Goal: Answer question/provide support

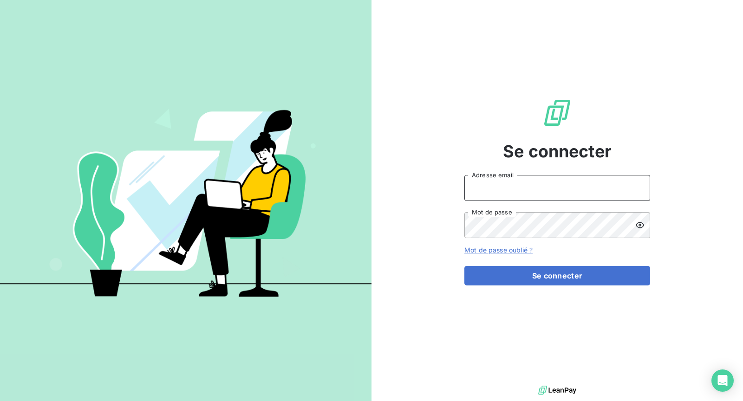
click at [590, 186] on input "Adresse email" at bounding box center [557, 188] width 186 height 26
type input "[EMAIL_ADDRESS][DOMAIN_NAME]"
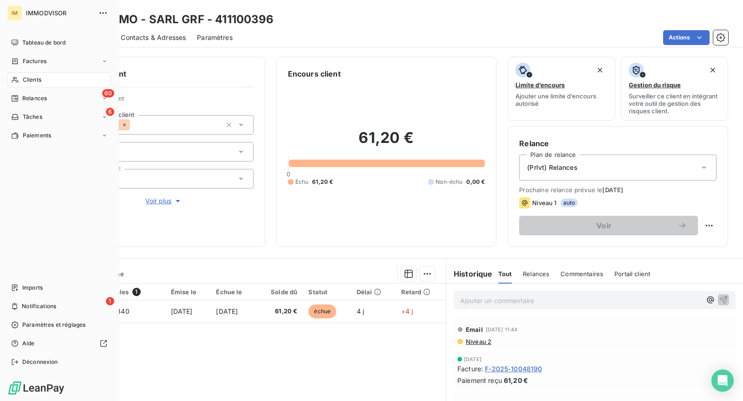
click at [21, 75] on div "Clients" at bounding box center [59, 79] width 104 height 15
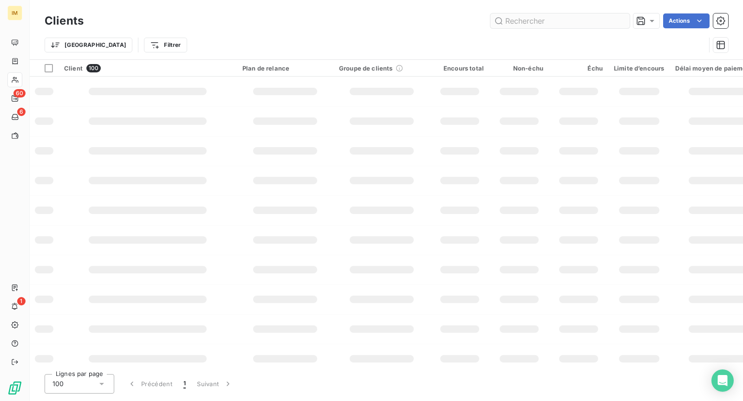
click at [516, 23] on input "text" at bounding box center [559, 20] width 139 height 15
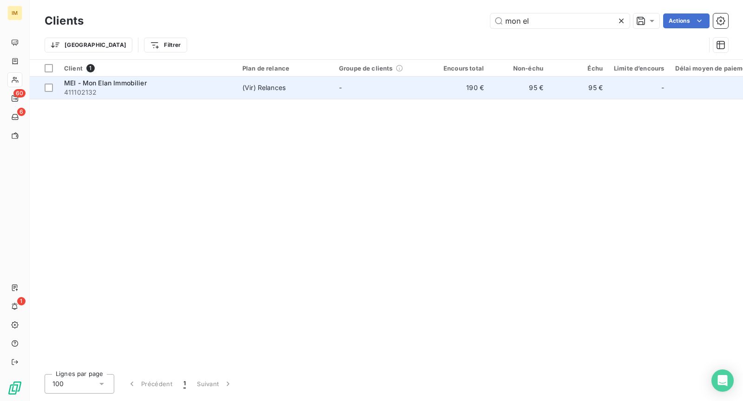
type input "mon el"
click at [386, 88] on td "-" at bounding box center [382, 88] width 97 height 22
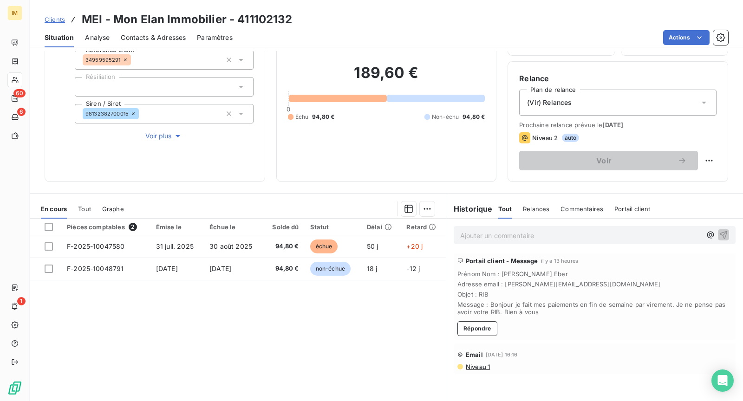
scroll to position [88, 0]
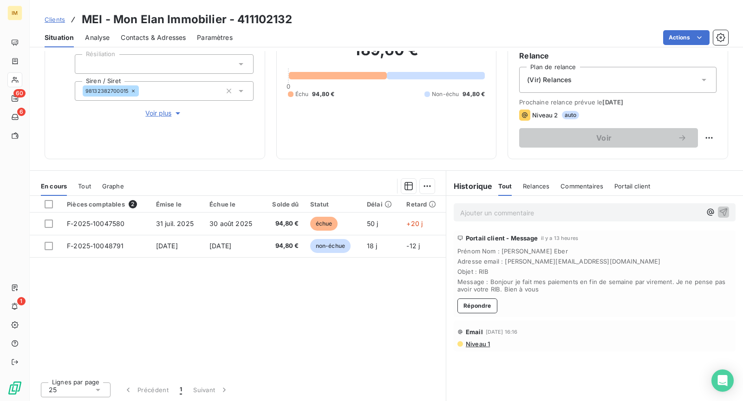
click at [477, 344] on span "Niveau 1" at bounding box center [477, 343] width 25 height 7
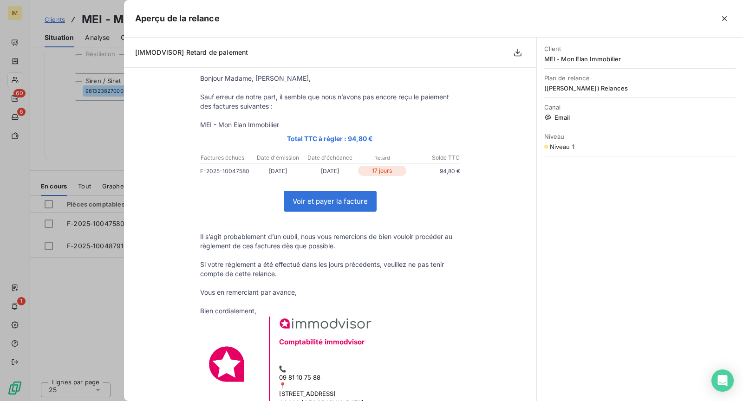
scroll to position [160, 0]
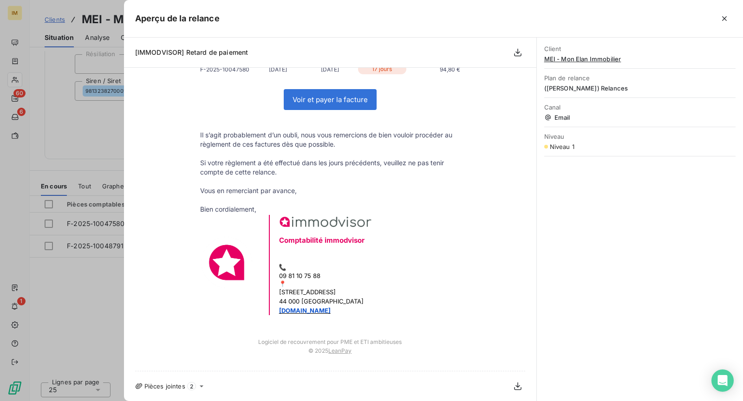
click at [199, 385] on icon at bounding box center [201, 386] width 7 height 7
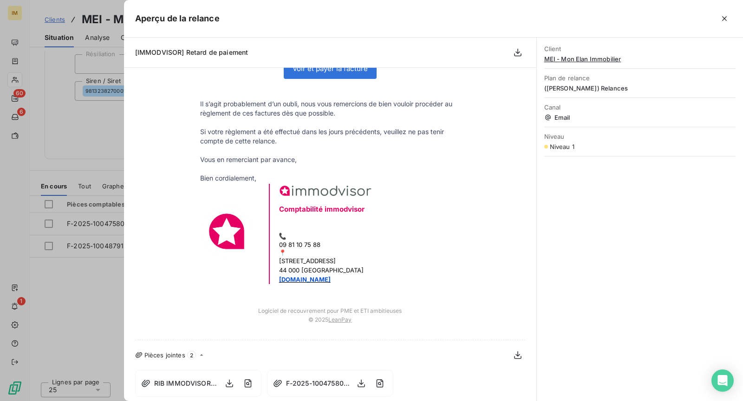
scroll to position [194, 0]
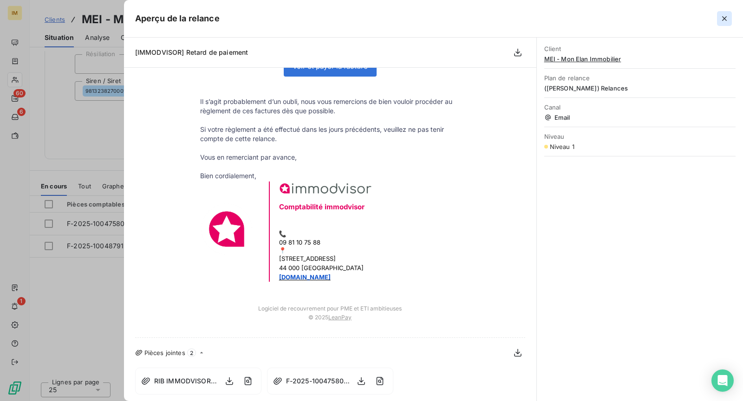
click at [725, 14] on icon "button" at bounding box center [724, 18] width 9 height 9
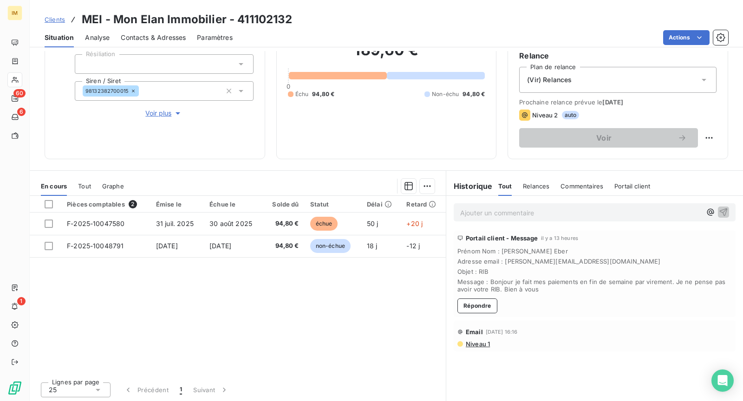
click at [532, 216] on p "Ajouter un commentaire ﻿" at bounding box center [580, 213] width 241 height 12
click at [479, 306] on button "Répondre" at bounding box center [478, 306] width 40 height 15
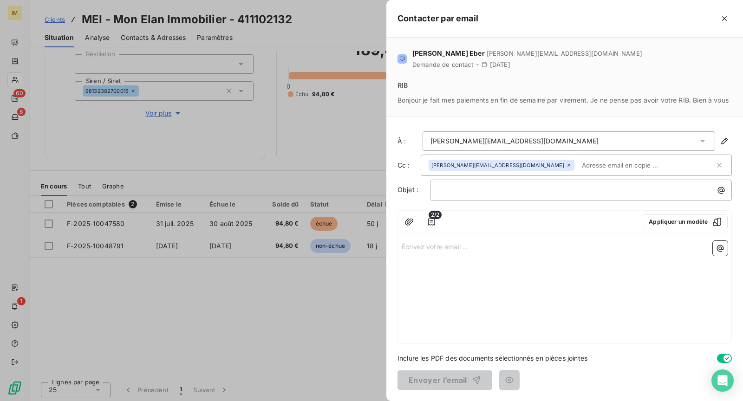
click at [462, 252] on p "Écrivez votre email ... ﻿" at bounding box center [565, 246] width 326 height 11
click at [712, 262] on p "﻿" at bounding box center [565, 257] width 326 height 11
click at [717, 256] on button "button" at bounding box center [720, 248] width 15 height 15
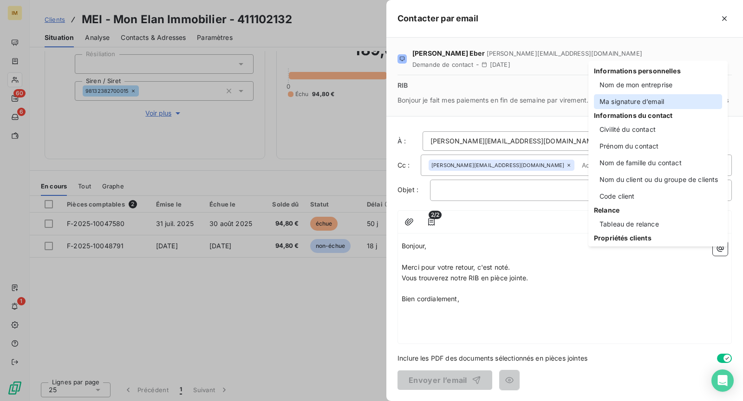
click at [667, 98] on div "Ma signature d’email" at bounding box center [658, 101] width 128 height 15
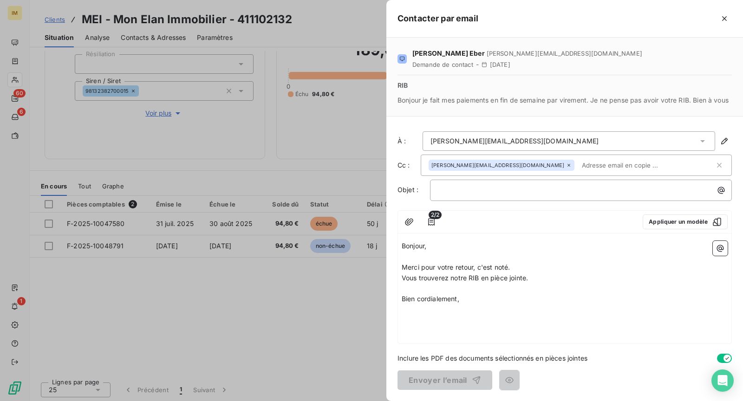
scroll to position [0, 0]
click at [442, 303] on span "Bien cordialement," at bounding box center [431, 299] width 58 height 8
click at [438, 324] on div "Bonjour, ﻿ Merci pour votre retour, c'est noté. Vous trouverez notre RIB en piè…" at bounding box center [565, 290] width 334 height 106
click at [480, 305] on p "Bien cordialement," at bounding box center [565, 299] width 326 height 11
click at [717, 252] on icon "button" at bounding box center [720, 248] width 7 height 7
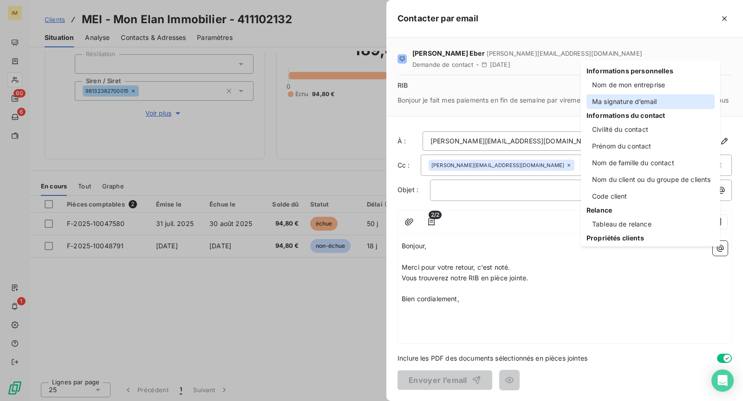
click at [628, 95] on div "Ma signature d’email" at bounding box center [651, 101] width 128 height 15
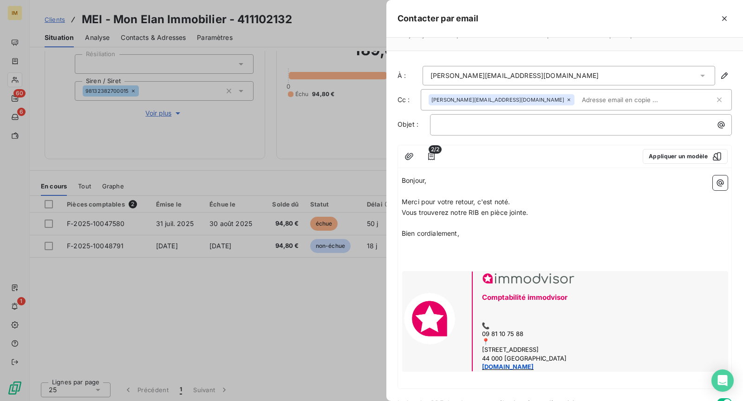
scroll to position [118, 0]
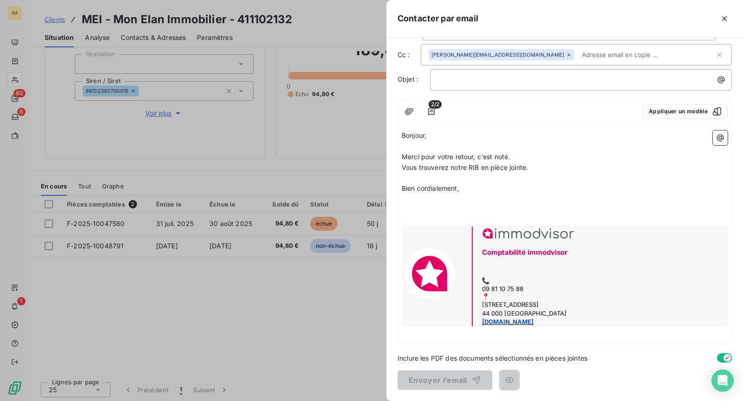
click at [430, 106] on span "2/2" at bounding box center [435, 104] width 13 height 8
click at [431, 110] on icon "button" at bounding box center [431, 111] width 7 height 7
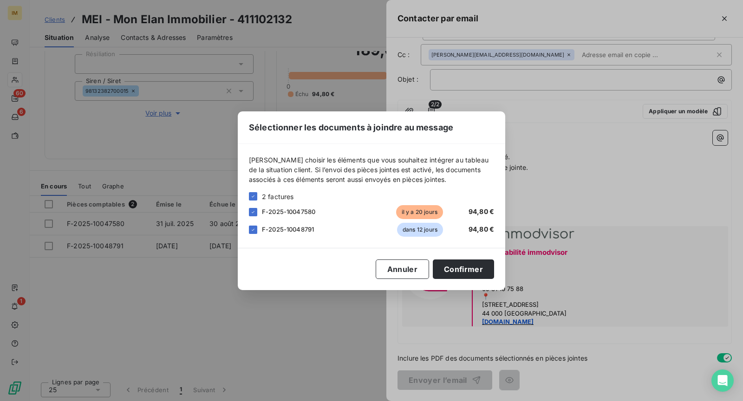
click at [537, 126] on div "Sélectionner les documents à joindre au message [PERSON_NAME] choisir les éléme…" at bounding box center [371, 200] width 743 height 401
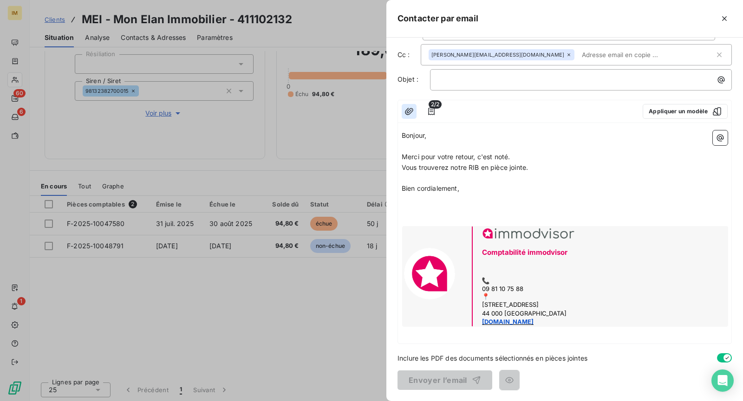
click at [409, 113] on icon "button" at bounding box center [409, 111] width 9 height 9
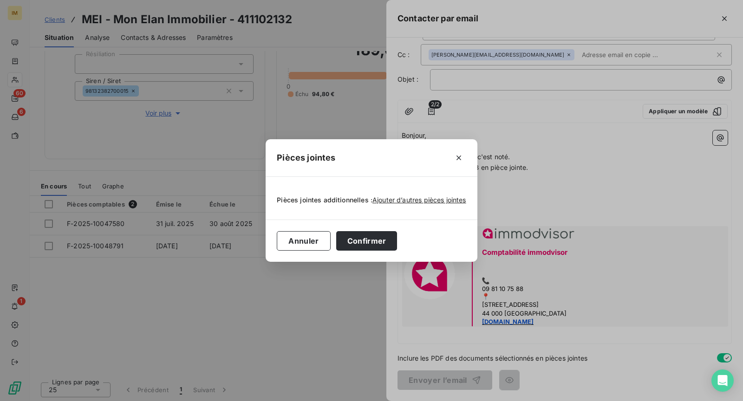
click at [410, 194] on div "Pièces jointes additionnelles : Ajouter d’autres pièces jointes" at bounding box center [371, 198] width 189 height 20
click at [441, 200] on span "Ajouter d’autres pièces jointes" at bounding box center [420, 200] width 94 height 8
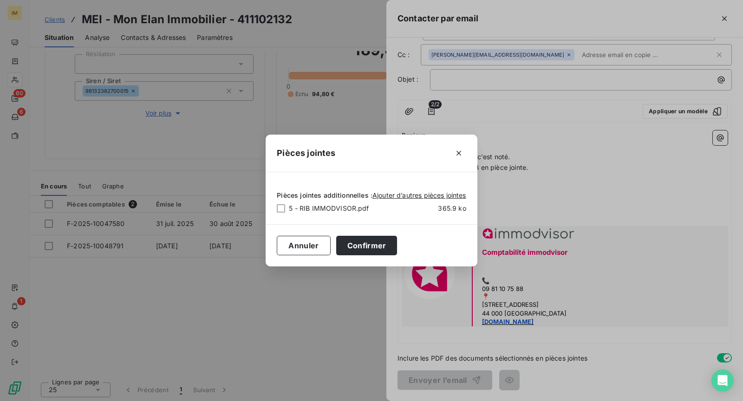
click at [331, 205] on span "5 - RIB IMMODVISOR.pdf" at bounding box center [349, 208] width 121 height 9
click at [283, 212] on div at bounding box center [281, 208] width 8 height 8
click at [372, 253] on button "Confirmer" at bounding box center [366, 246] width 61 height 20
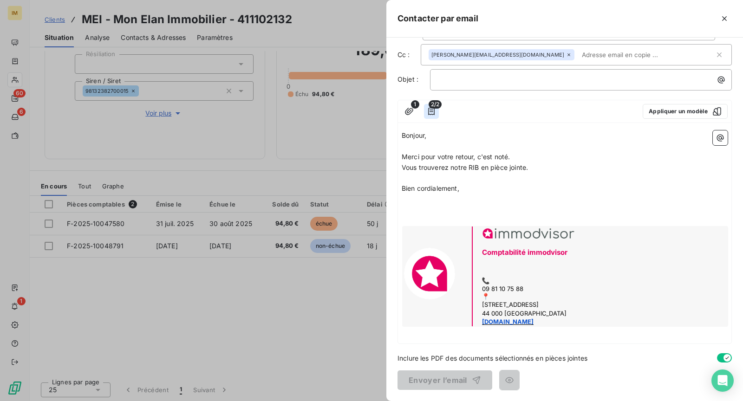
click at [425, 112] on button "button" at bounding box center [431, 111] width 15 height 15
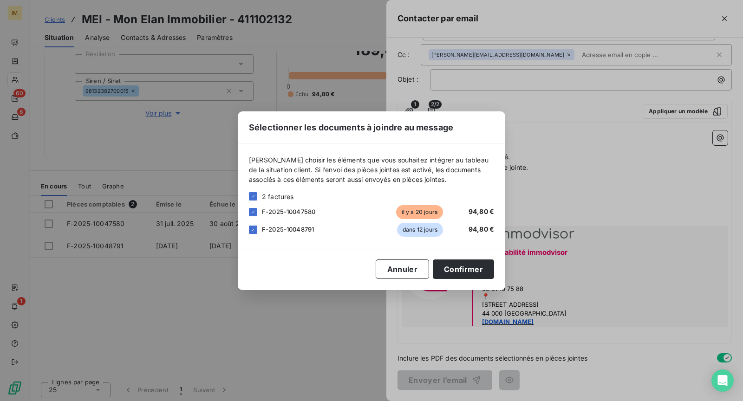
drag, startPoint x: 283, startPoint y: 230, endPoint x: 319, endPoint y: 235, distance: 36.5
click at [283, 230] on span "F-2025-10048791" at bounding box center [288, 229] width 52 height 7
drag, startPoint x: 254, startPoint y: 230, endPoint x: 288, endPoint y: 231, distance: 34.4
click at [255, 230] on icon at bounding box center [253, 230] width 6 height 6
click at [481, 272] on button "Confirmer" at bounding box center [463, 270] width 61 height 20
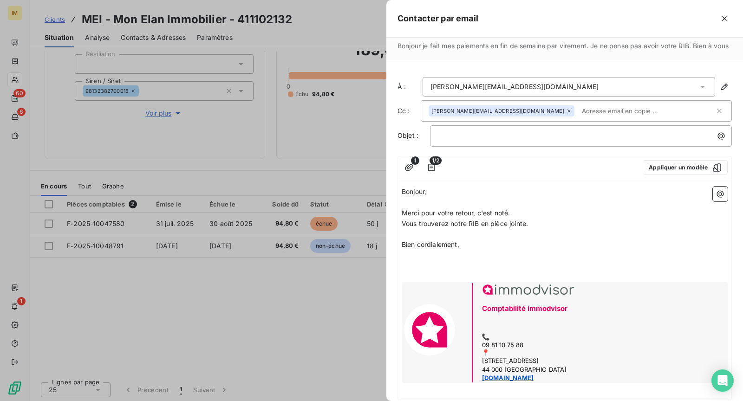
scroll to position [18, 0]
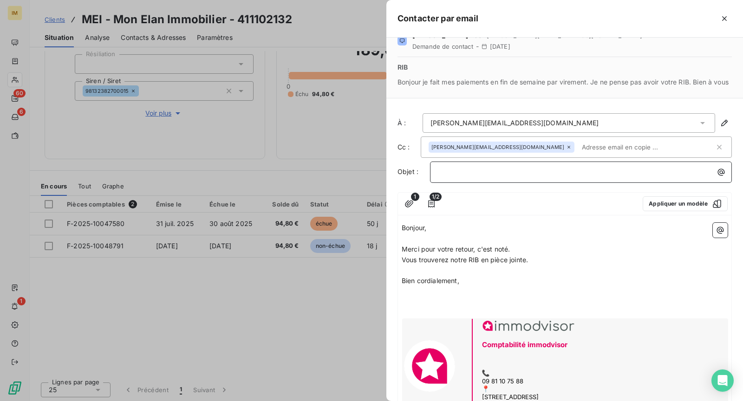
click at [482, 175] on p "﻿" at bounding box center [583, 172] width 291 height 11
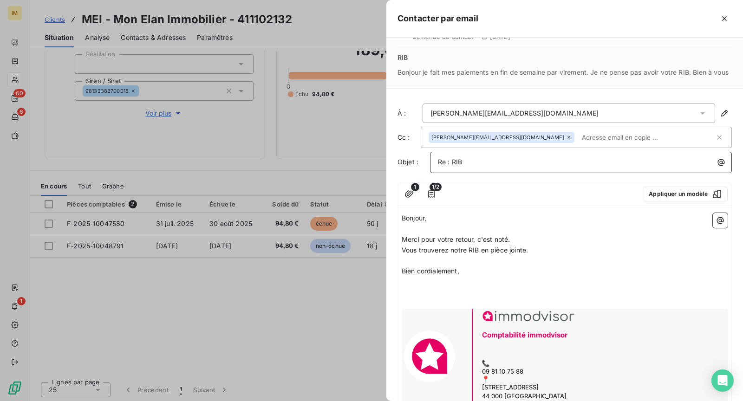
scroll to position [77, 0]
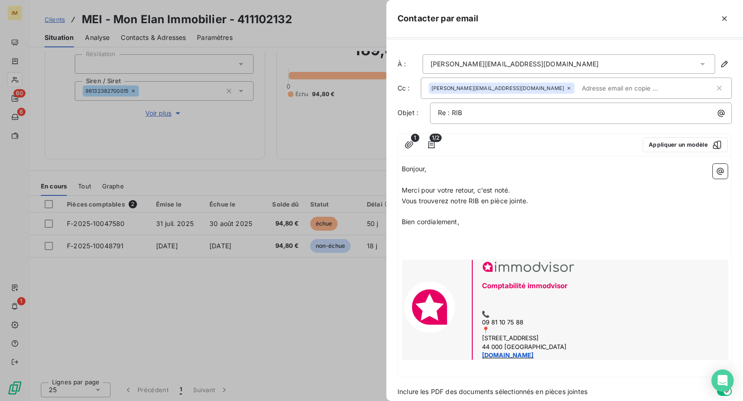
click at [484, 113] on div "Re : RIB" at bounding box center [581, 113] width 302 height 21
click at [486, 124] on div "Re : RIB" at bounding box center [581, 113] width 302 height 21
click at [487, 124] on div "Re : RIB" at bounding box center [581, 113] width 302 height 21
click at [486, 118] on p "Re : RIB" at bounding box center [583, 113] width 291 height 11
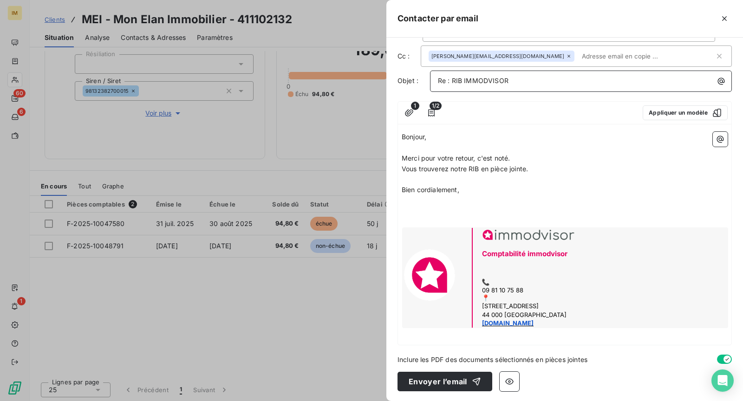
scroll to position [118, 0]
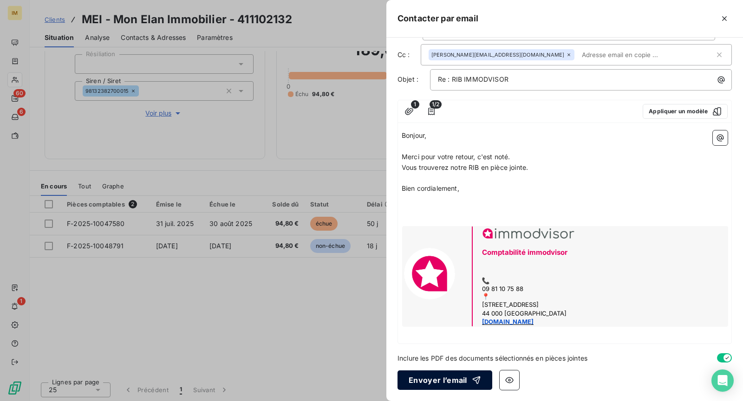
click at [432, 383] on button "Envoyer l’email" at bounding box center [445, 381] width 95 height 20
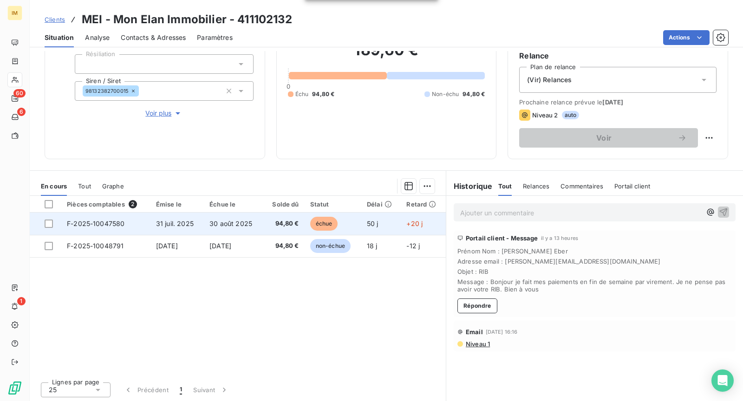
click at [220, 227] on td "30 août 2025" at bounding box center [233, 224] width 59 height 22
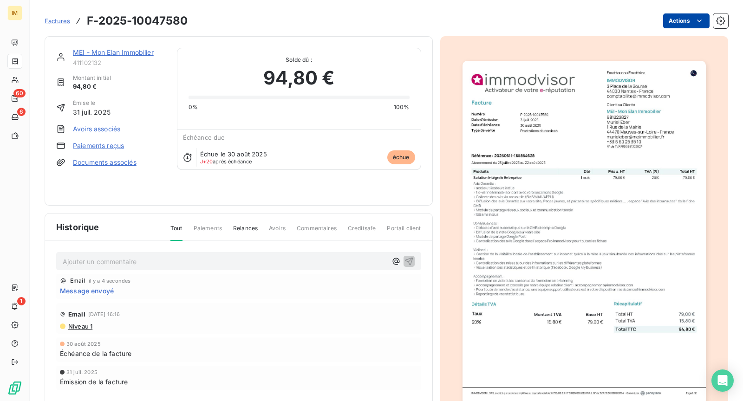
click at [677, 16] on html "IM 60 6 1 Factures F-2025-10047580 Actions MEI - Mon Elan Immobilier 411102132 …" at bounding box center [371, 200] width 743 height 401
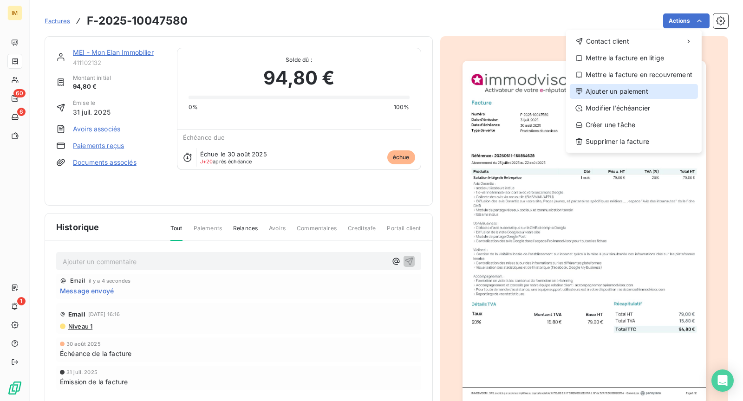
click at [641, 93] on div "Ajouter un paiement" at bounding box center [634, 91] width 128 height 15
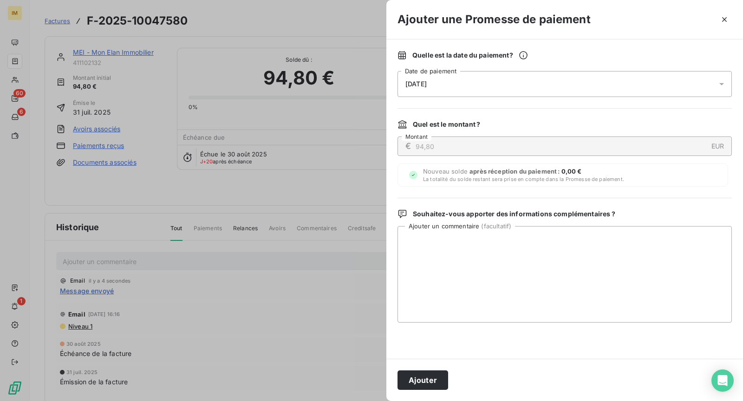
click at [492, 79] on div "[DATE]" at bounding box center [565, 84] width 334 height 26
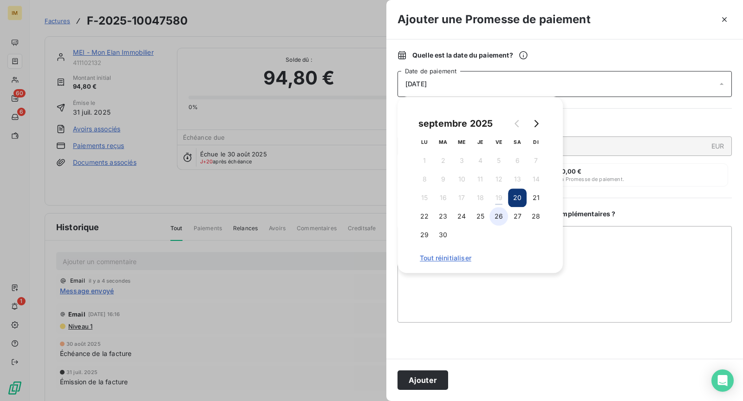
click at [503, 213] on button "26" at bounding box center [499, 216] width 19 height 19
click at [438, 381] on button "Ajouter" at bounding box center [423, 381] width 51 height 20
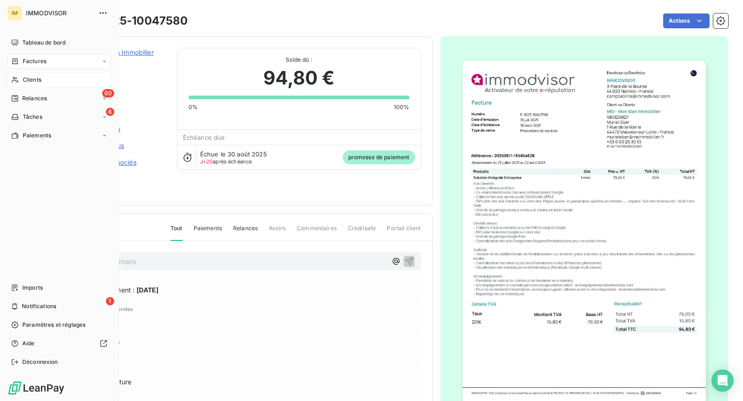
click at [22, 81] on div "Clients" at bounding box center [59, 79] width 104 height 15
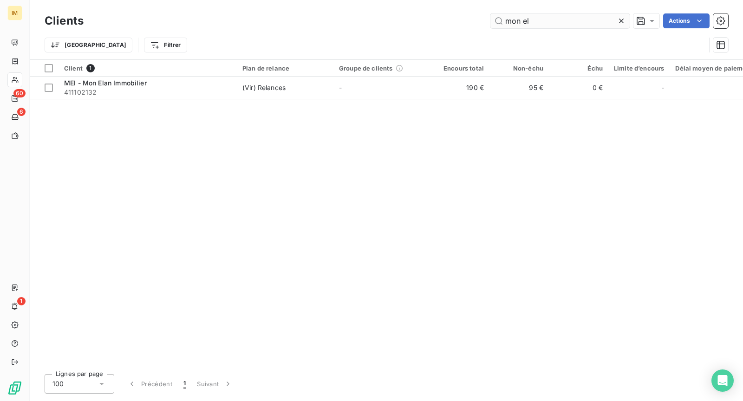
click at [558, 18] on input "mon el" at bounding box center [559, 20] width 139 height 15
click at [557, 18] on input "mon el" at bounding box center [559, 20] width 139 height 15
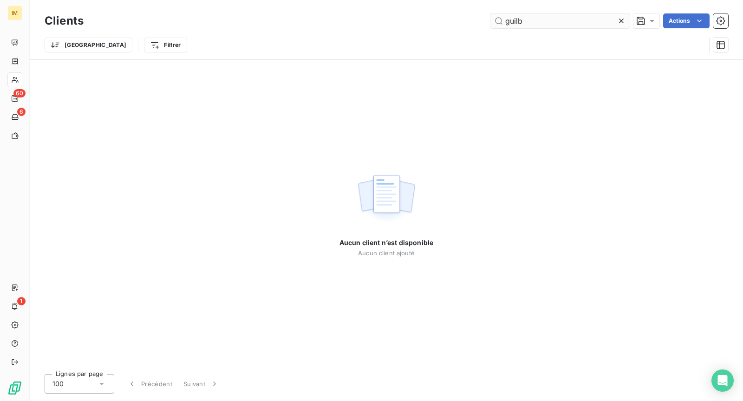
click at [528, 25] on input "guilb" at bounding box center [559, 20] width 139 height 15
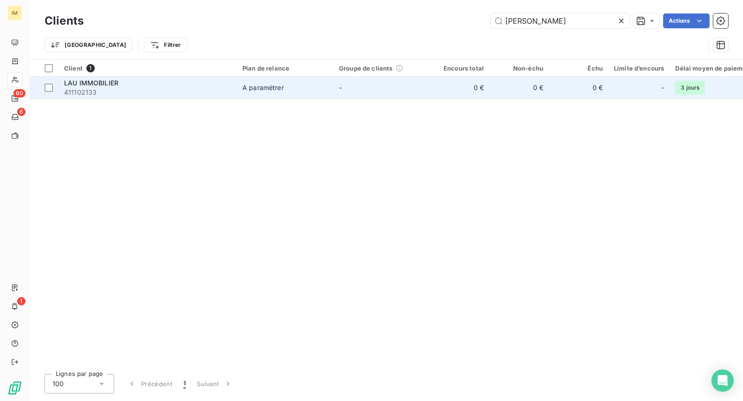
type input "[PERSON_NAME]"
click at [220, 96] on span "411102133" at bounding box center [147, 92] width 167 height 9
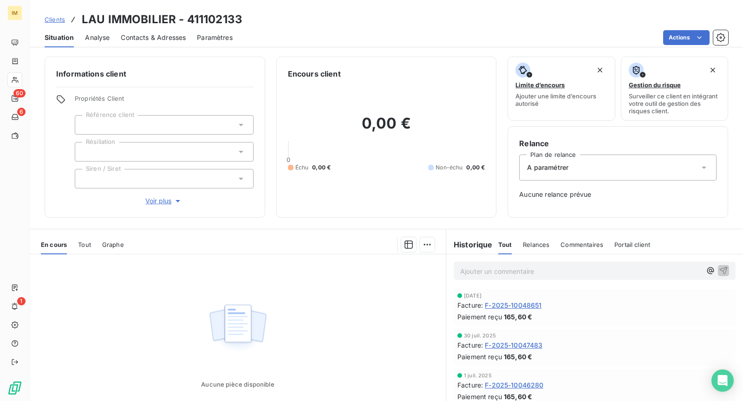
click at [680, 44] on html "IM 60 6 1 Clients LAU IMMOBILIER - 411102133 Situation Analyse Contacts & Adres…" at bounding box center [371, 200] width 743 height 401
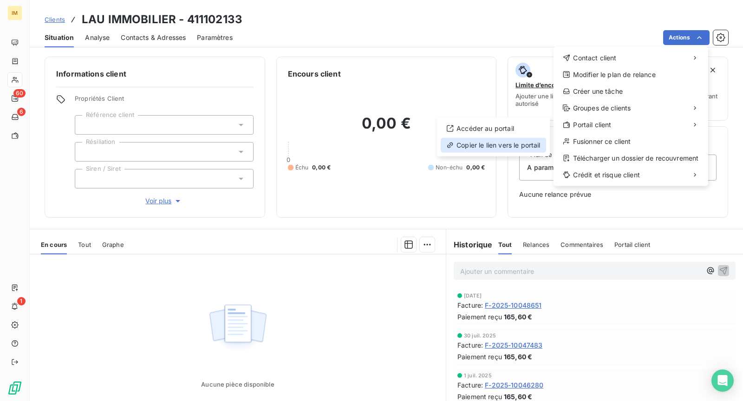
click at [524, 148] on div "Copier le lien vers le portail" at bounding box center [493, 145] width 105 height 15
